Goal: Register for event/course

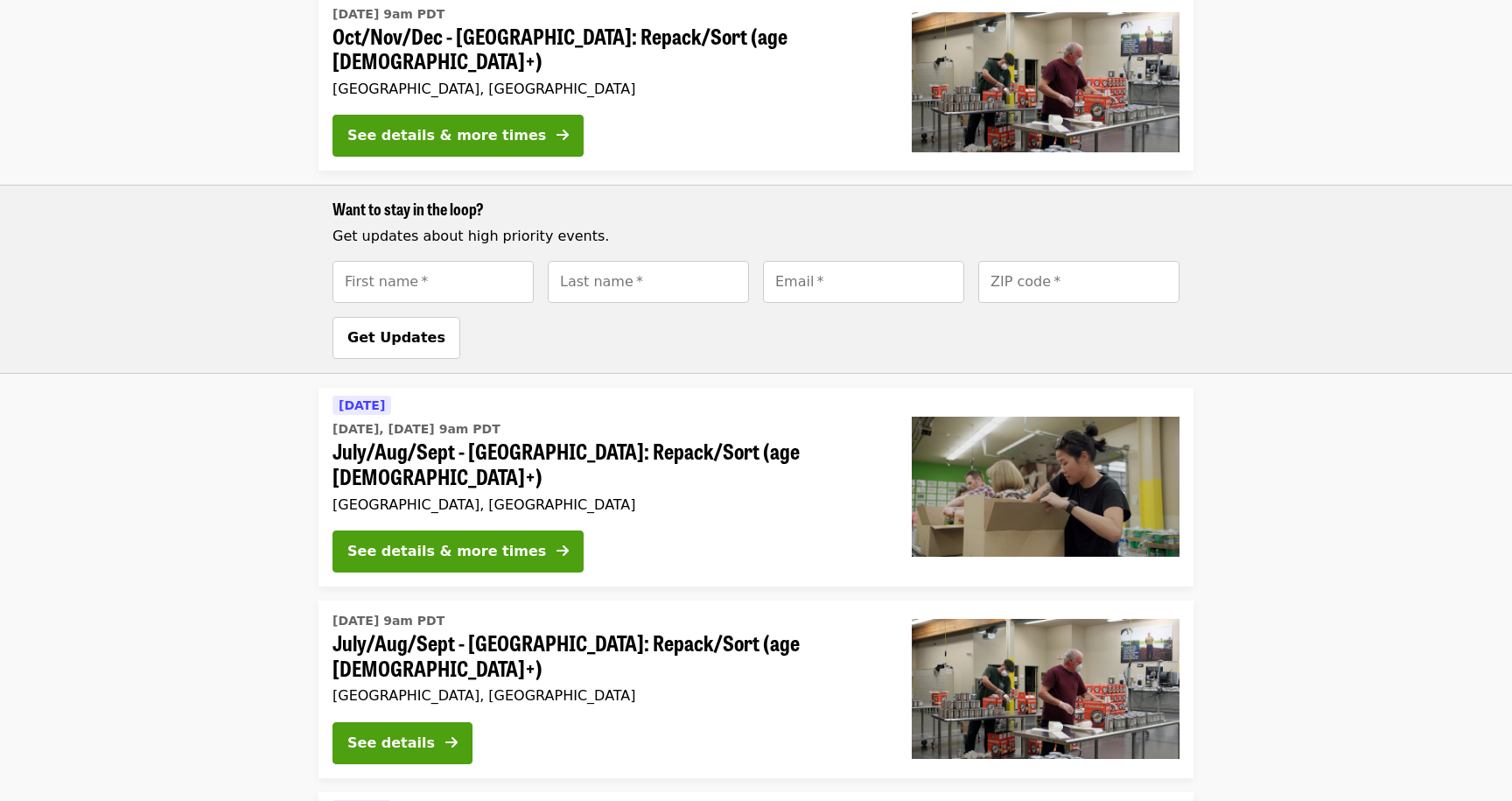
scroll to position [685, 0]
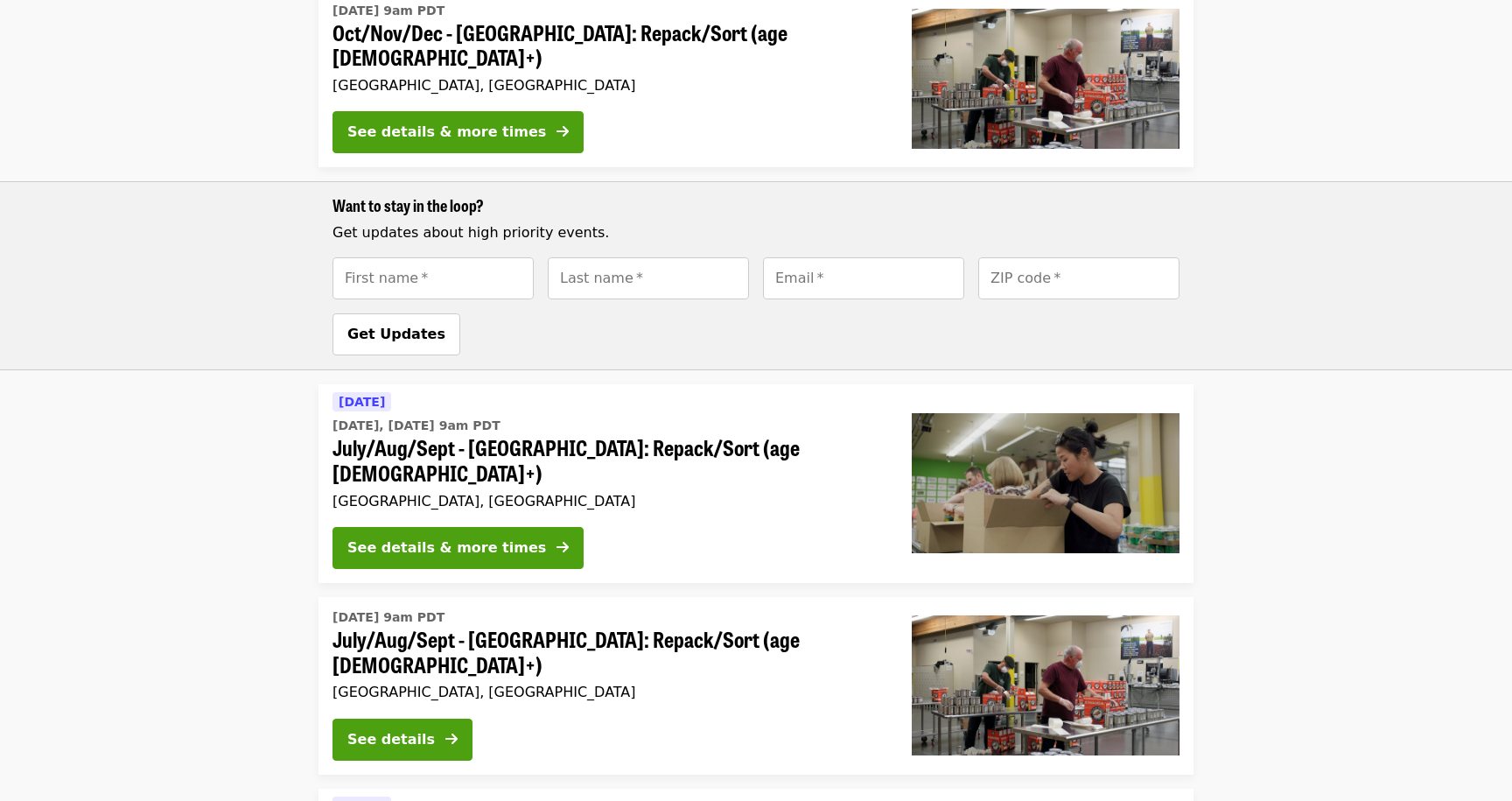
click at [653, 181] on div "Want to stay in the loop? Get updates about high priority events. First name   …" at bounding box center [756, 276] width 1512 height 189
click at [242, 597] on li "Tue, Sep 16 @ 9am PDT July/Aug/Sept - Portland: Repack/Sort (age 16+) Portland,…" at bounding box center [756, 686] width 1512 height 178
click at [482, 537] on div "See details & more times" at bounding box center [446, 547] width 199 height 21
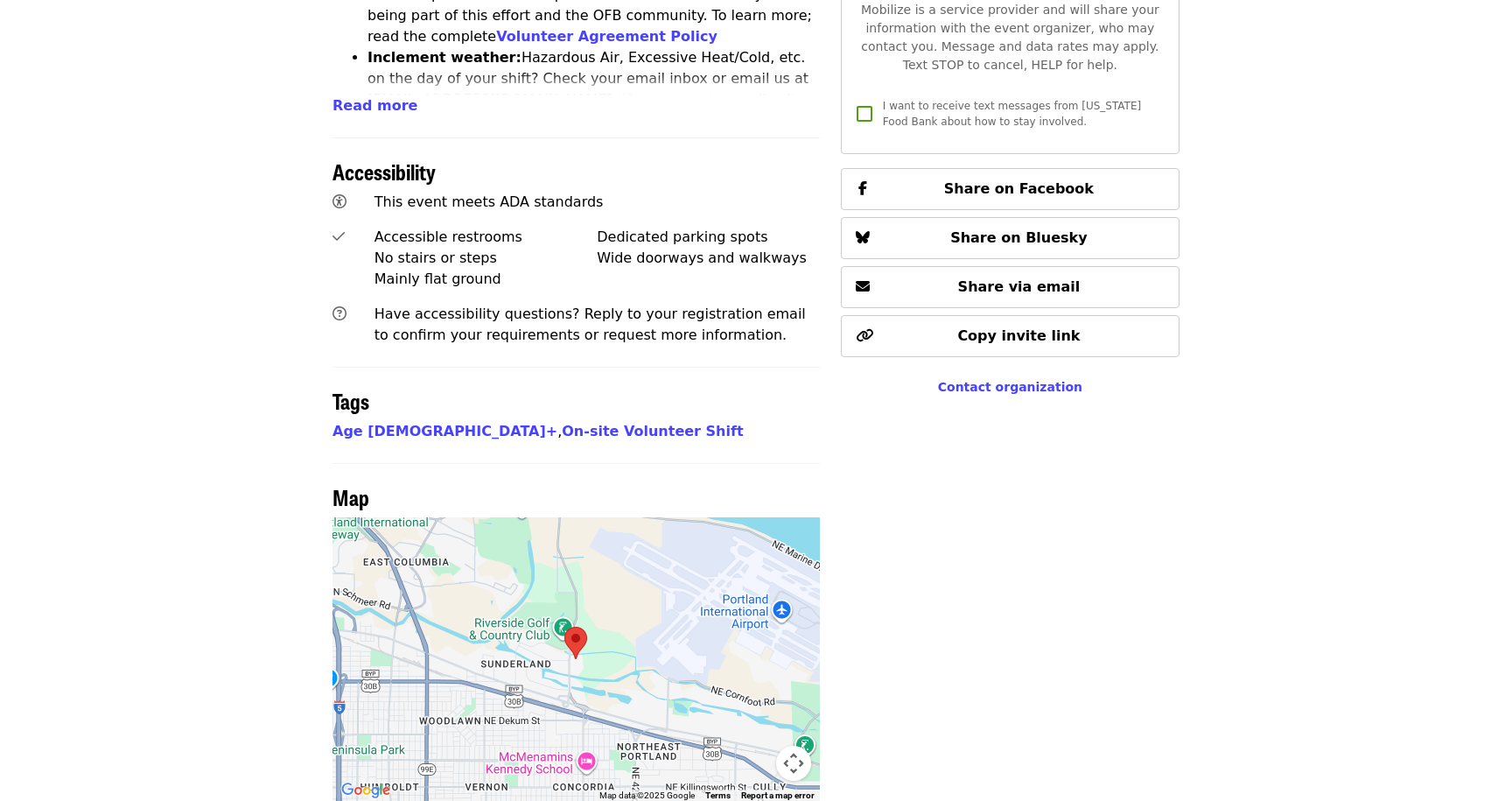
scroll to position [1143, 0]
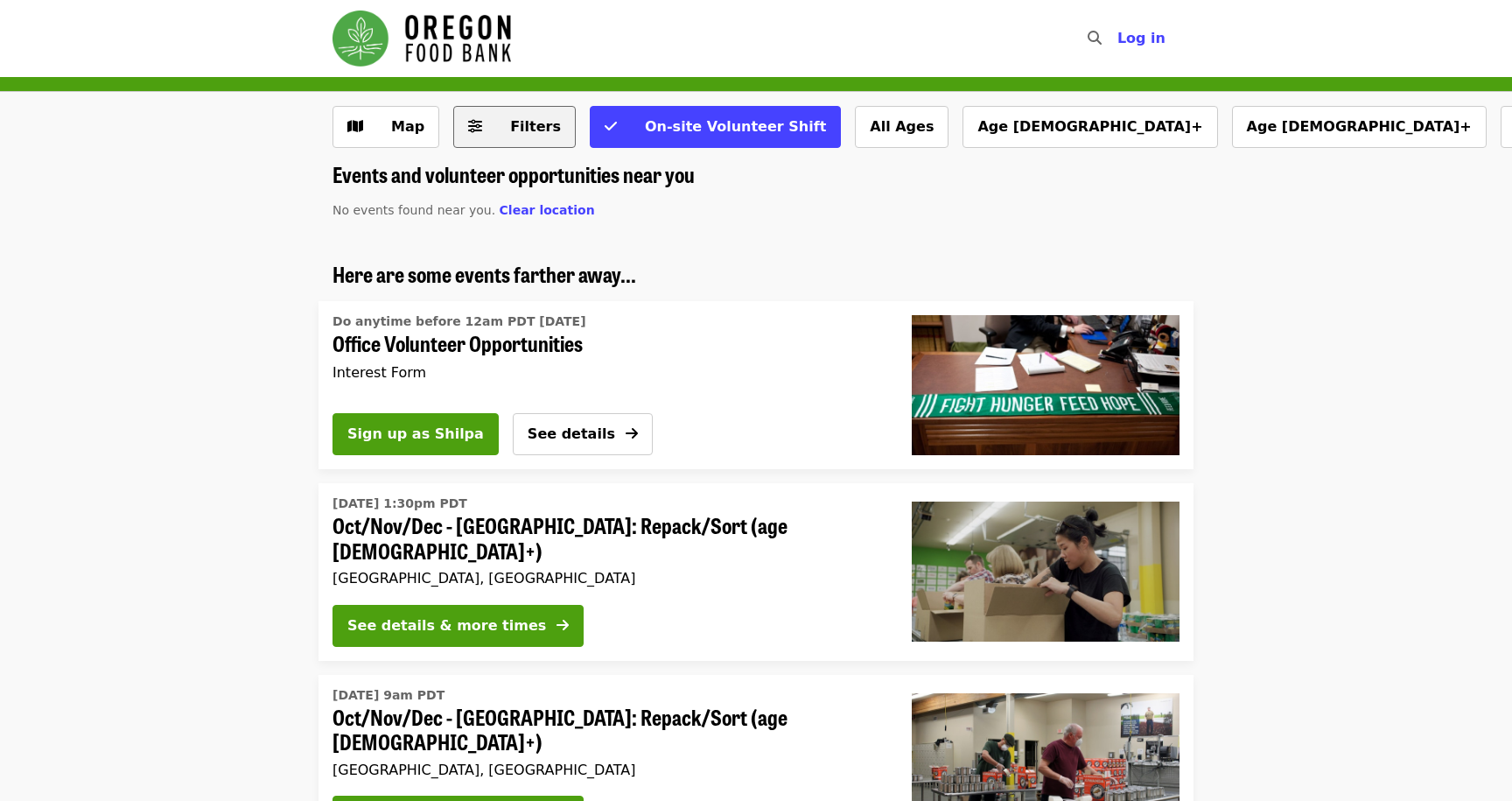
click at [512, 132] on span "Filters" at bounding box center [535, 126] width 50 height 16
click at [541, 213] on span "Clear location" at bounding box center [547, 210] width 95 height 14
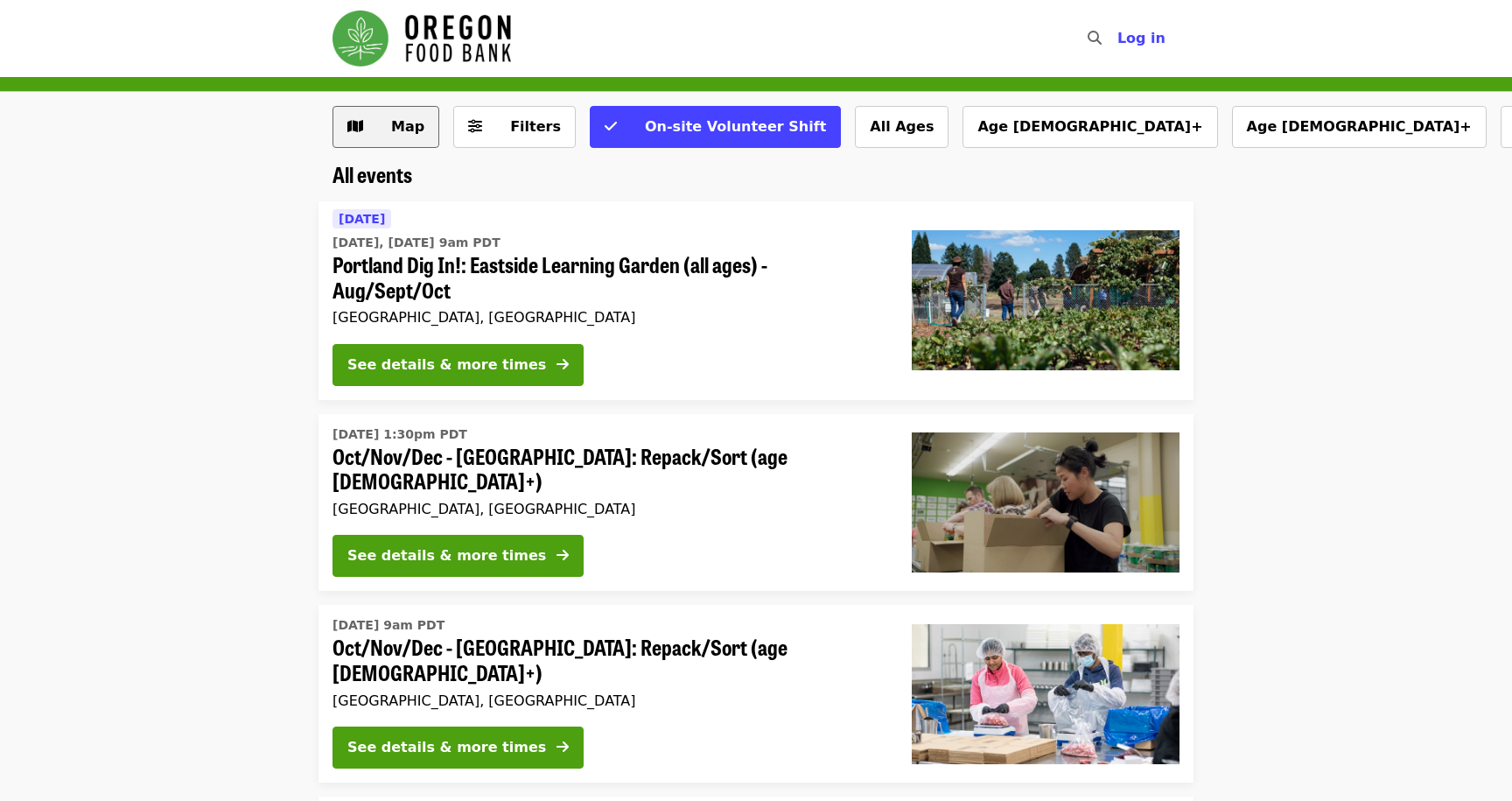
click at [409, 135] on span "Map" at bounding box center [408, 126] width 33 height 16
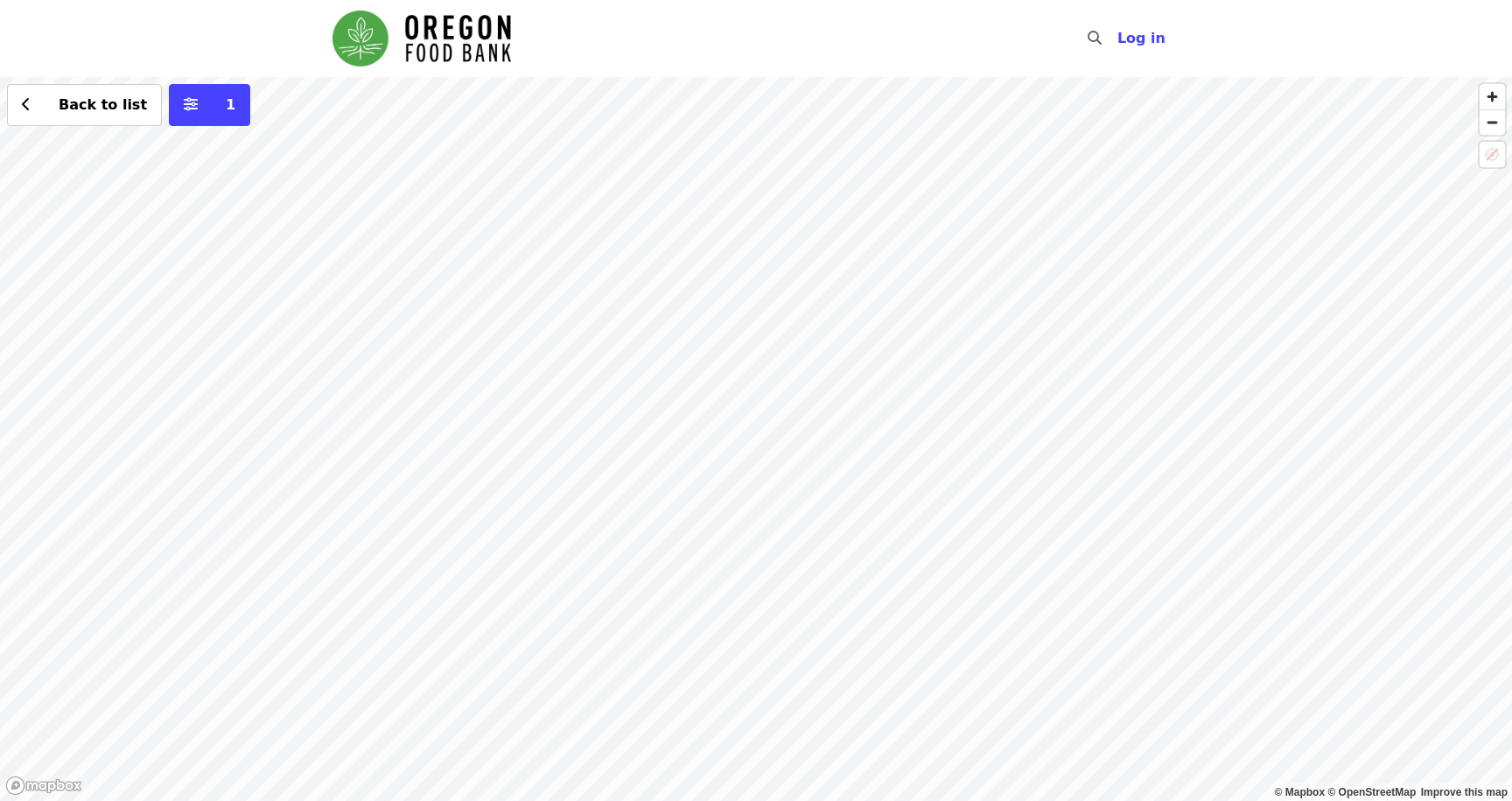
click at [582, 214] on div "Back to list 1" at bounding box center [756, 439] width 1512 height 724
click at [568, 245] on span "See 2 actions at this location" at bounding box center [579, 245] width 229 height 16
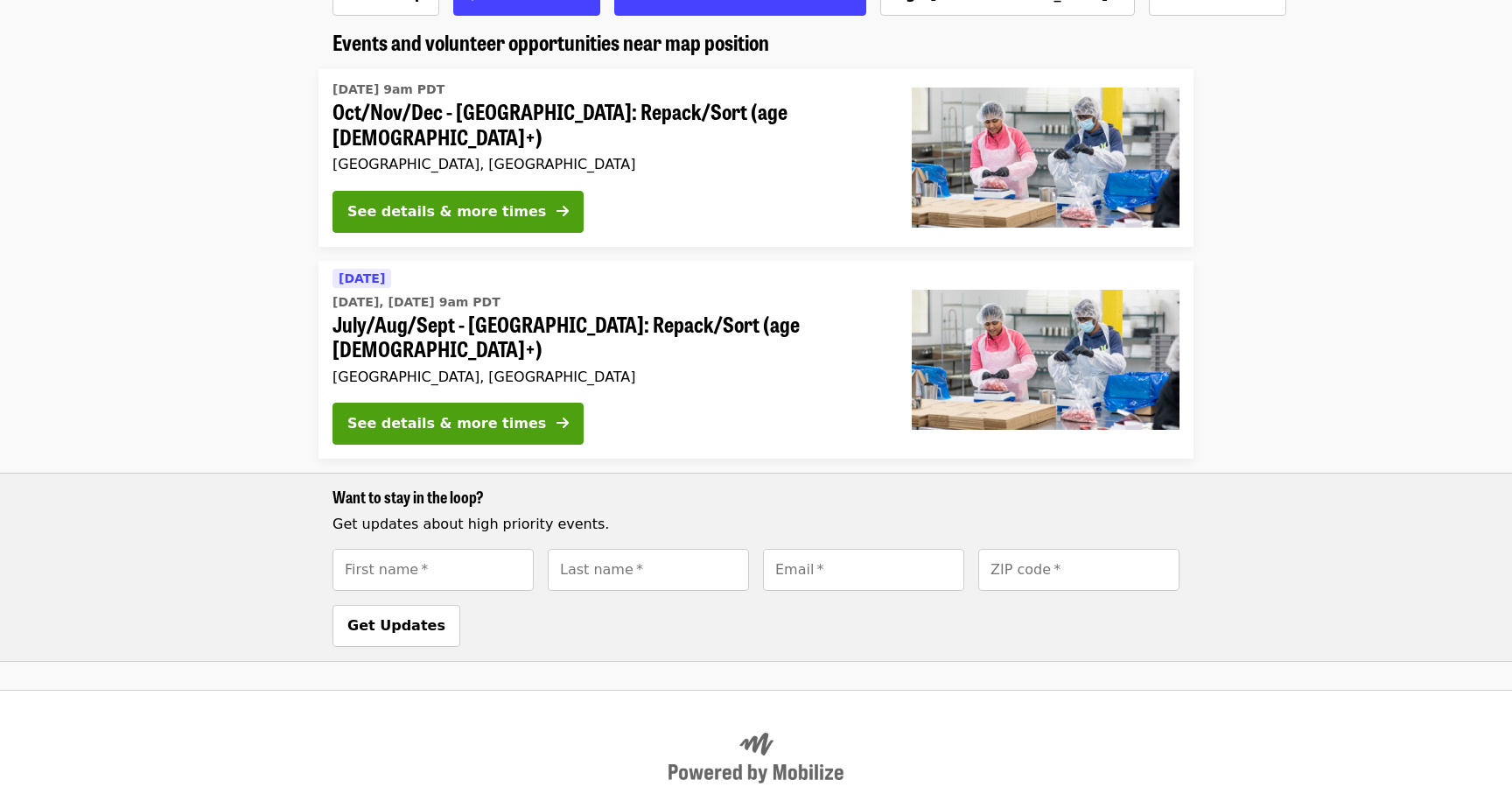
scroll to position [135, 0]
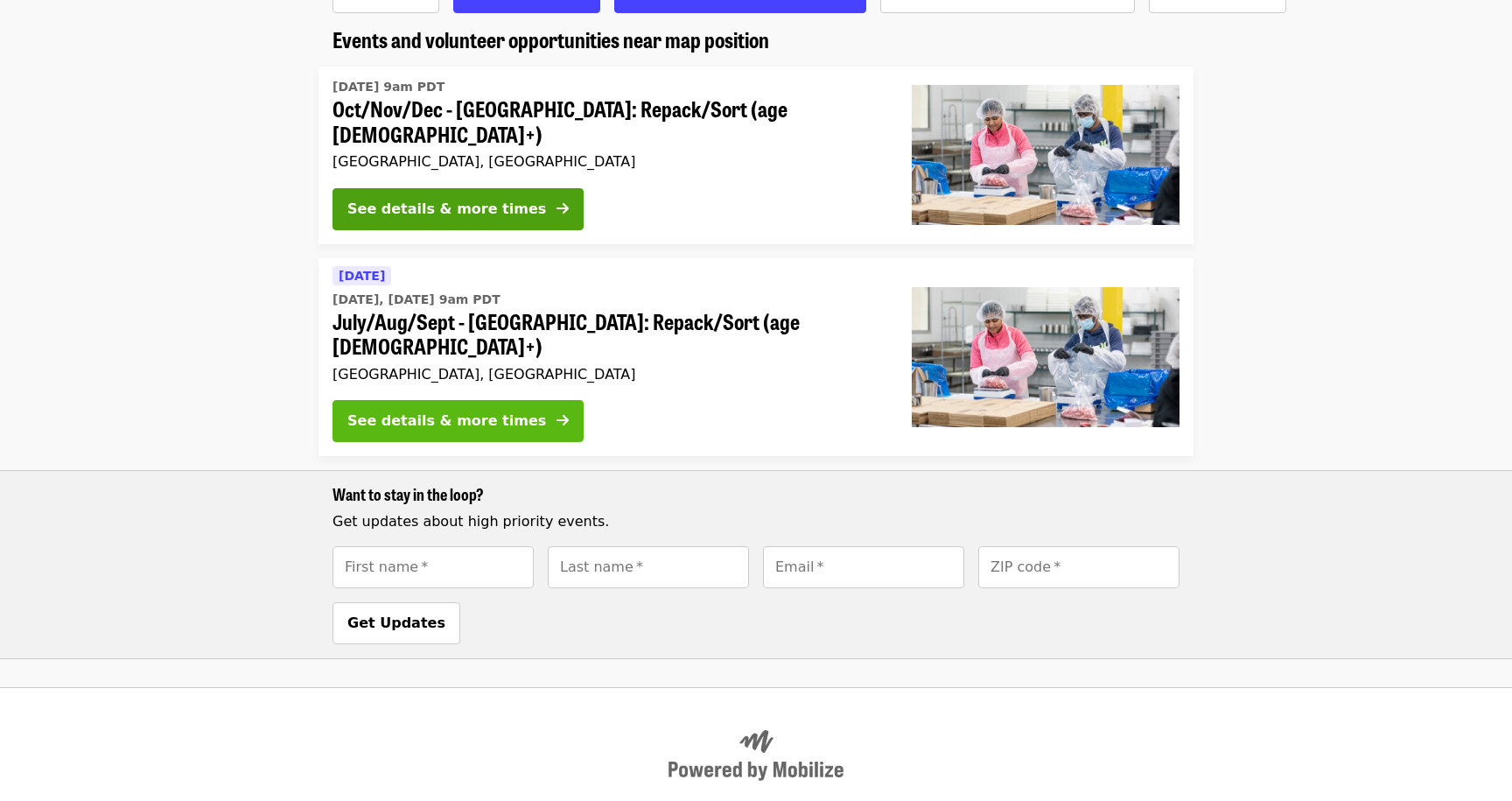
click at [505, 411] on div "See details & more times" at bounding box center [446, 421] width 199 height 21
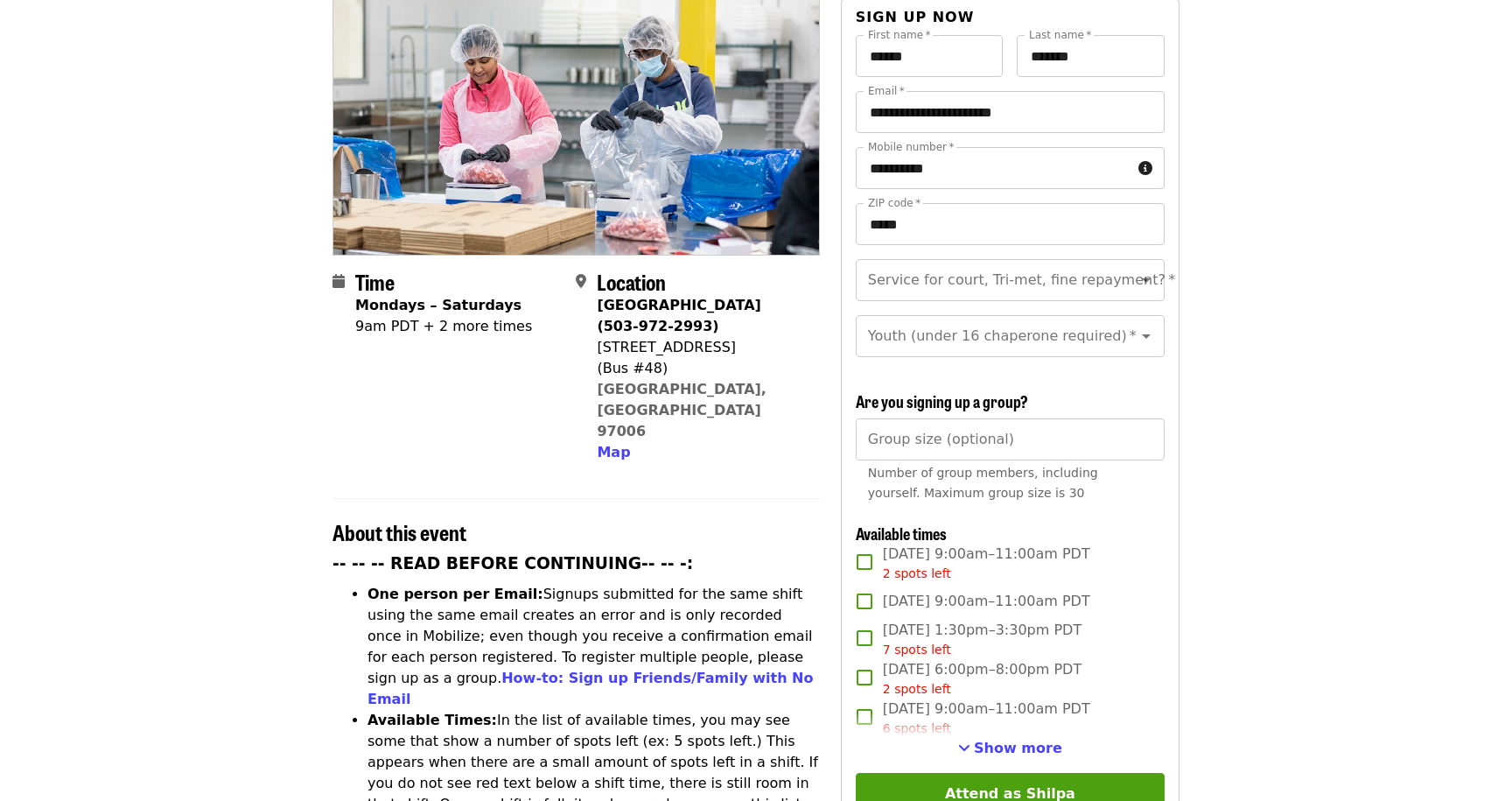
scroll to position [169, 0]
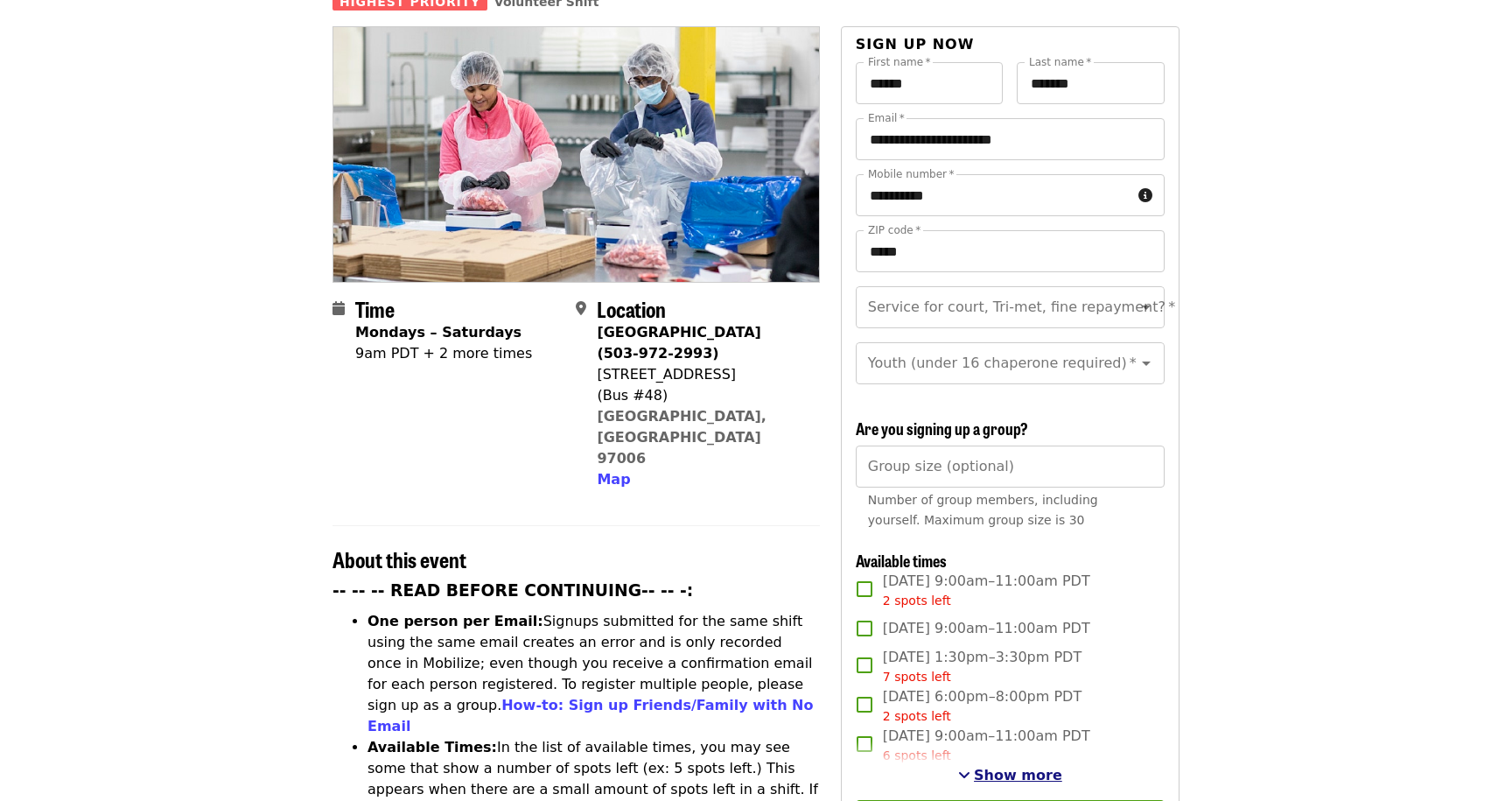
click at [1012, 766] on span "Show more" at bounding box center [1018, 774] width 88 height 16
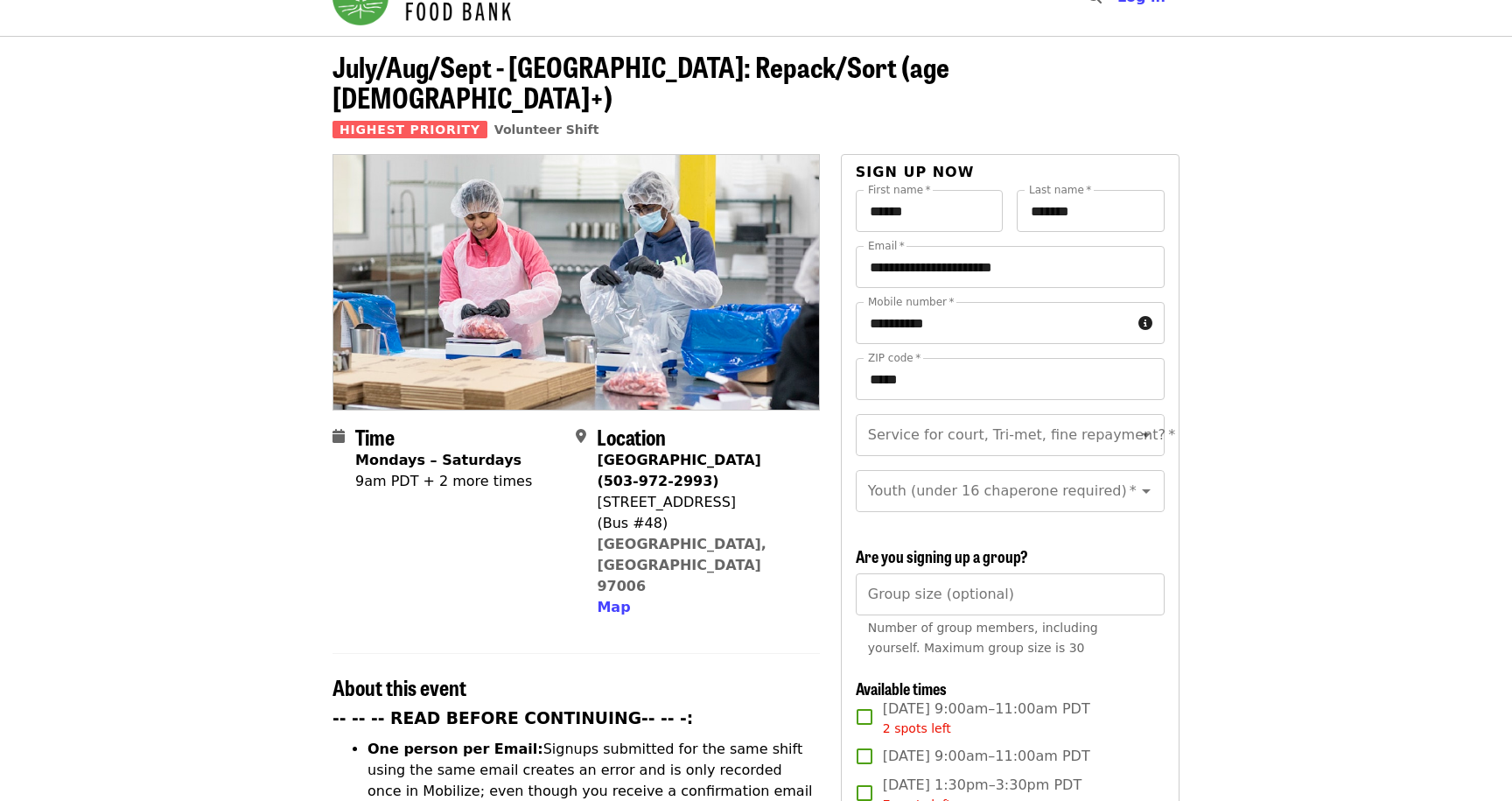
scroll to position [35, 0]
